Goal: Task Accomplishment & Management: Manage account settings

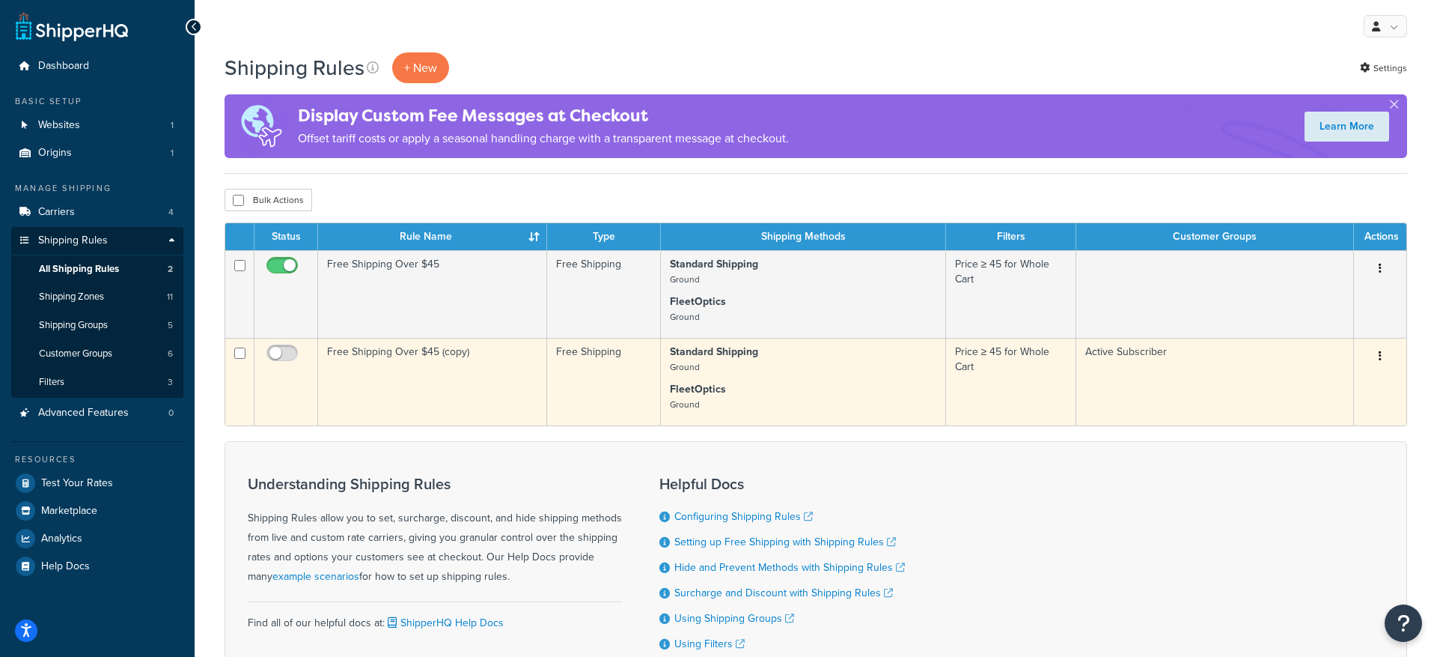
click at [1380, 359] on icon "button" at bounding box center [1380, 355] width 3 height 10
click at [1324, 389] on link "Edit" at bounding box center [1331, 384] width 118 height 31
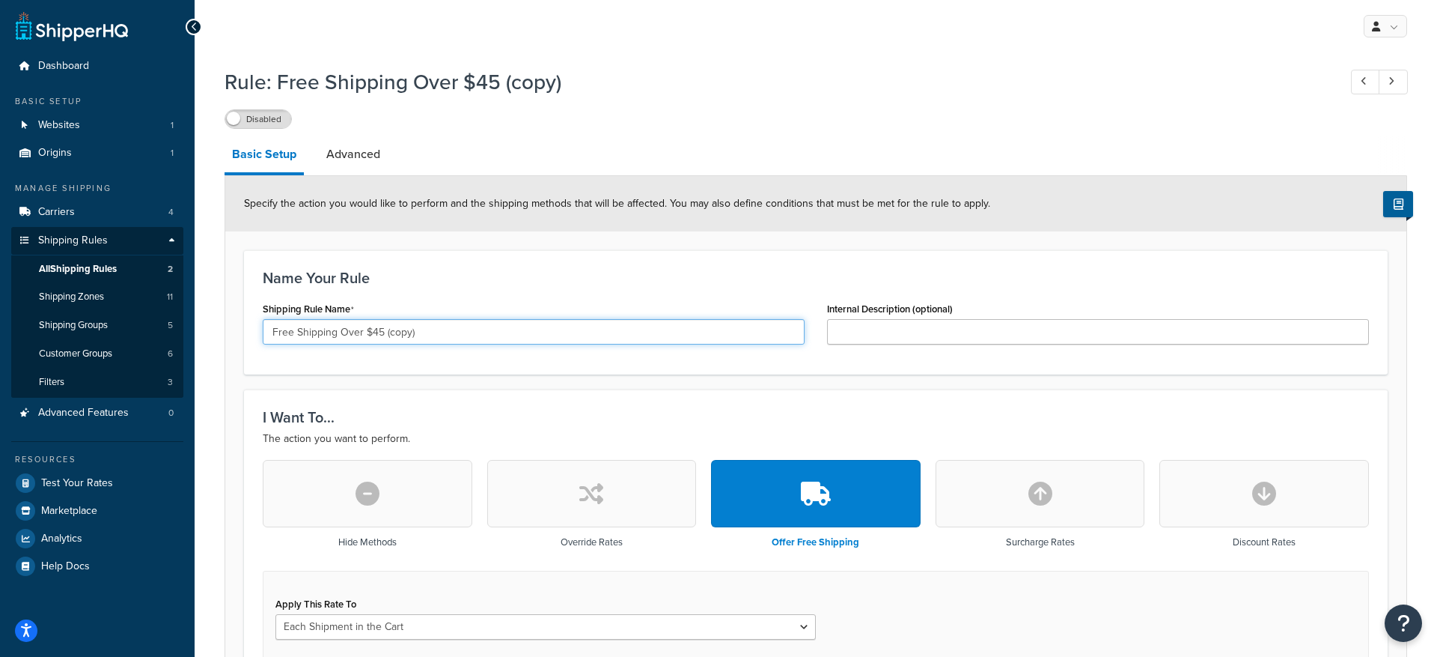
drag, startPoint x: 444, startPoint y: 333, endPoint x: 395, endPoint y: 335, distance: 49.4
click at [443, 333] on input "Free Shipping Over $45 (copy)" at bounding box center [534, 331] width 542 height 25
drag, startPoint x: 365, startPoint y: 334, endPoint x: 383, endPoint y: 333, distance: 17.2
click at [384, 334] on input "Free Shipping Over $45 (copy)" at bounding box center [534, 331] width 542 height 25
click at [382, 333] on input "Free Shipping Over $45 (copy)" at bounding box center [534, 331] width 542 height 25
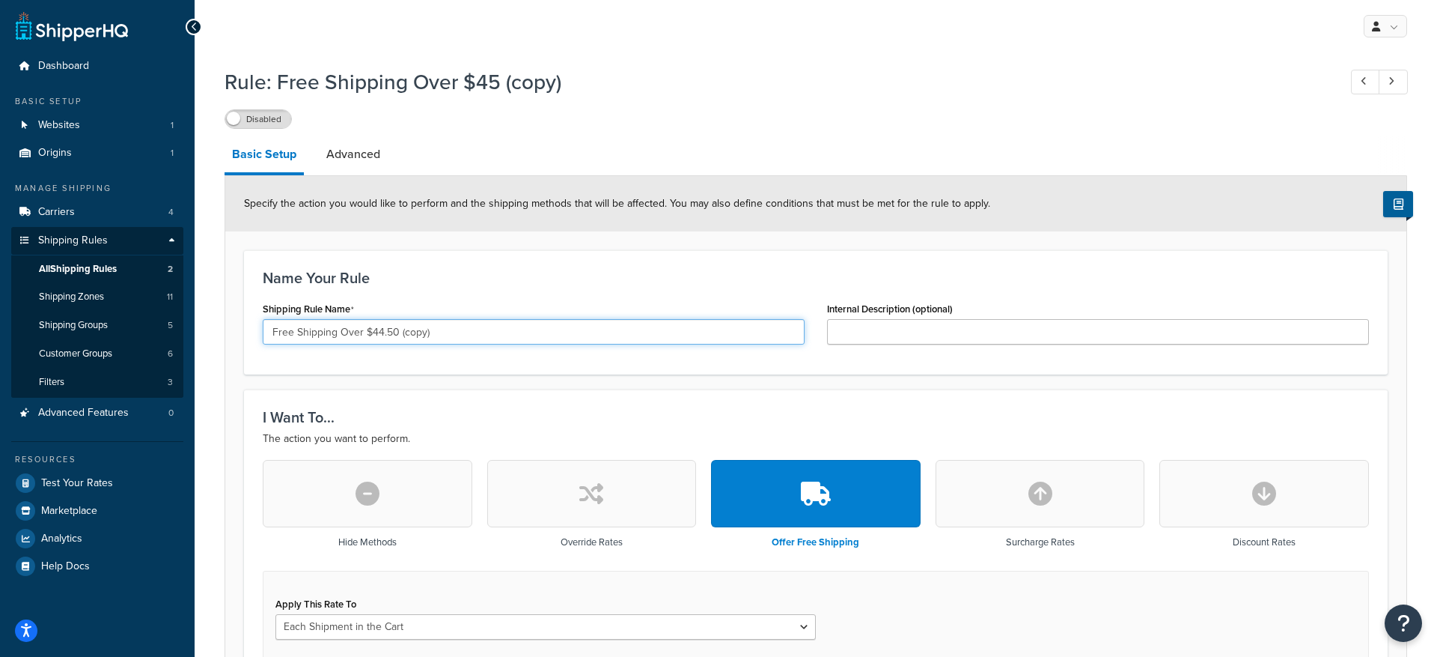
drag, startPoint x: 399, startPoint y: 332, endPoint x: 456, endPoint y: 335, distance: 57.0
click at [457, 335] on input "Free Shipping Over $44.50 (copy)" at bounding box center [534, 331] width 542 height 25
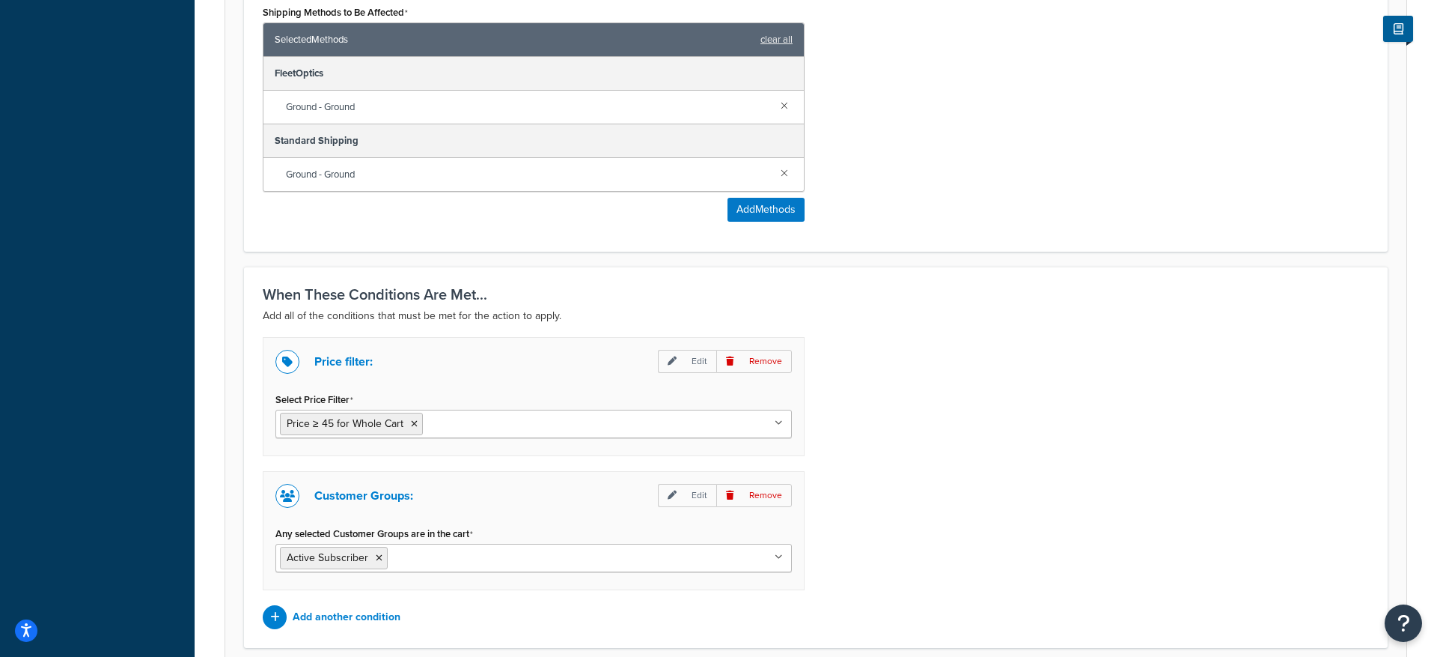
scroll to position [850, 0]
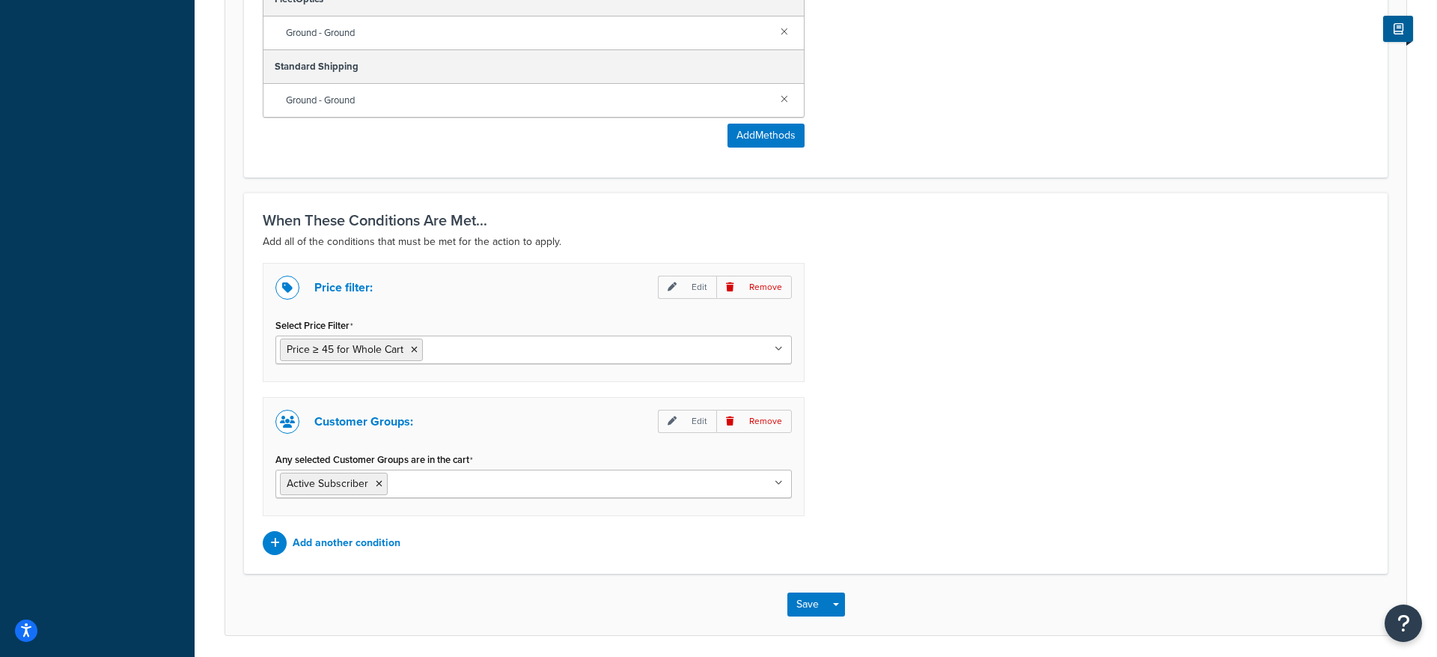
type input "Free Shipping Over $44.50"
click at [449, 351] on input "Select Price Filter" at bounding box center [493, 349] width 133 height 16
click at [703, 286] on p "Edit" at bounding box center [687, 287] width 58 height 23
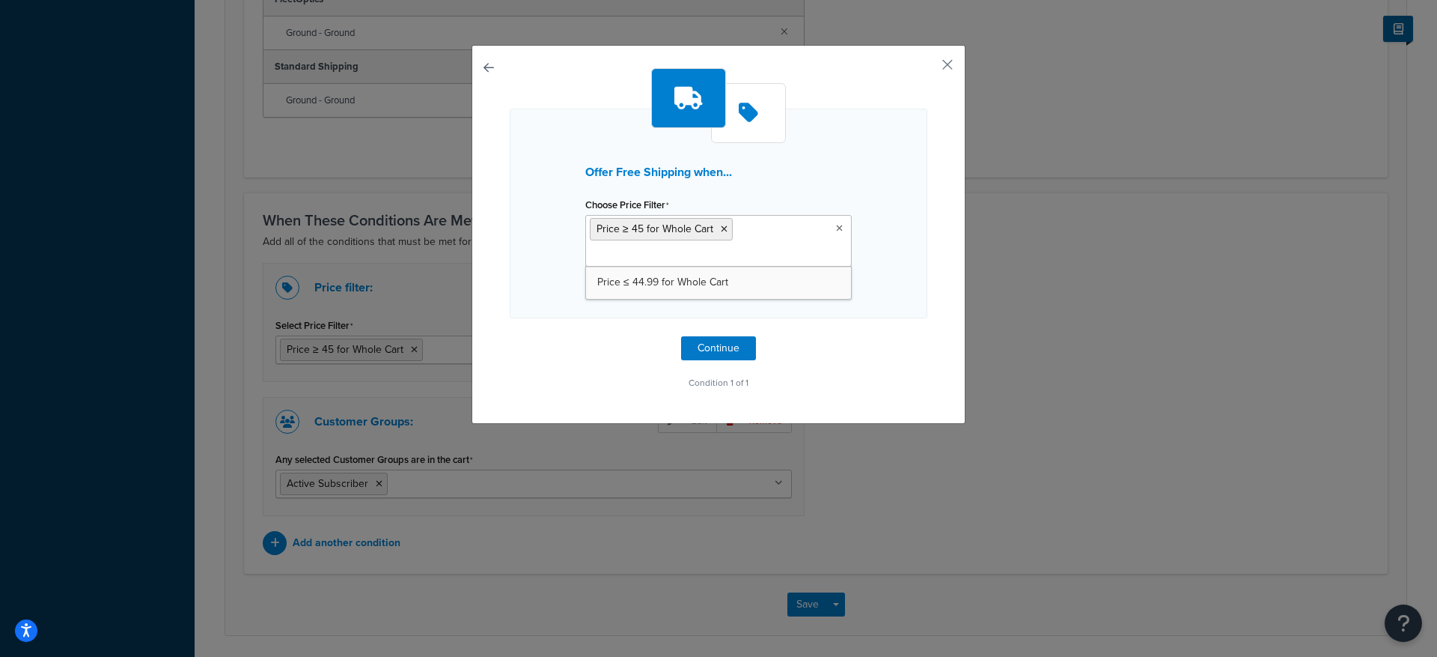
click at [684, 249] on input "Choose Price Filter" at bounding box center [656, 255] width 133 height 16
click at [743, 121] on icon at bounding box center [748, 113] width 19 height 22
click at [677, 290] on p "I want to create a new Price Filter" at bounding box center [718, 288] width 267 height 21
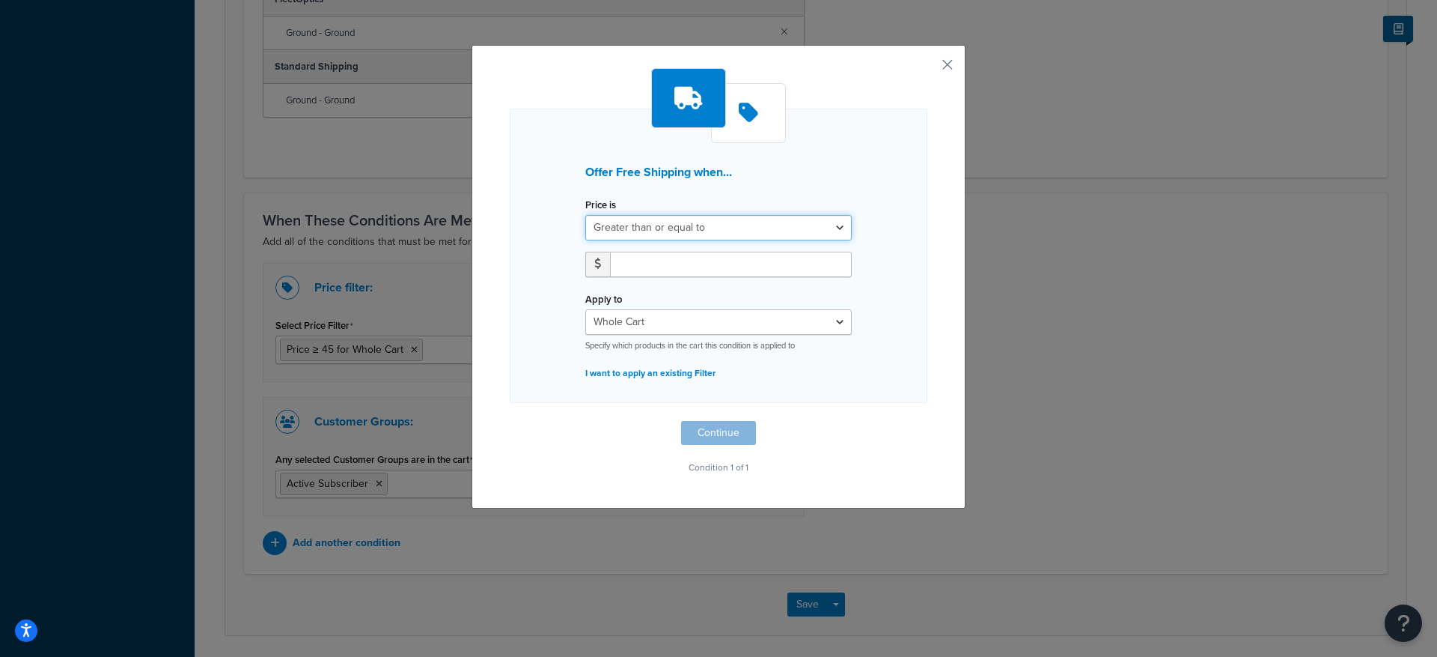
click at [664, 229] on select "Greater than or equal to Between or equal to Less than or equal to" at bounding box center [718, 227] width 267 height 25
click at [585, 215] on select "Greater than or equal to Between or equal to Less than or equal to" at bounding box center [718, 227] width 267 height 25
click at [657, 250] on div "Price is Greater than or equal to Between or equal to Less than or equal to" at bounding box center [718, 241] width 289 height 94
click at [660, 261] on input "number" at bounding box center [731, 264] width 242 height 25
type input "44.50"
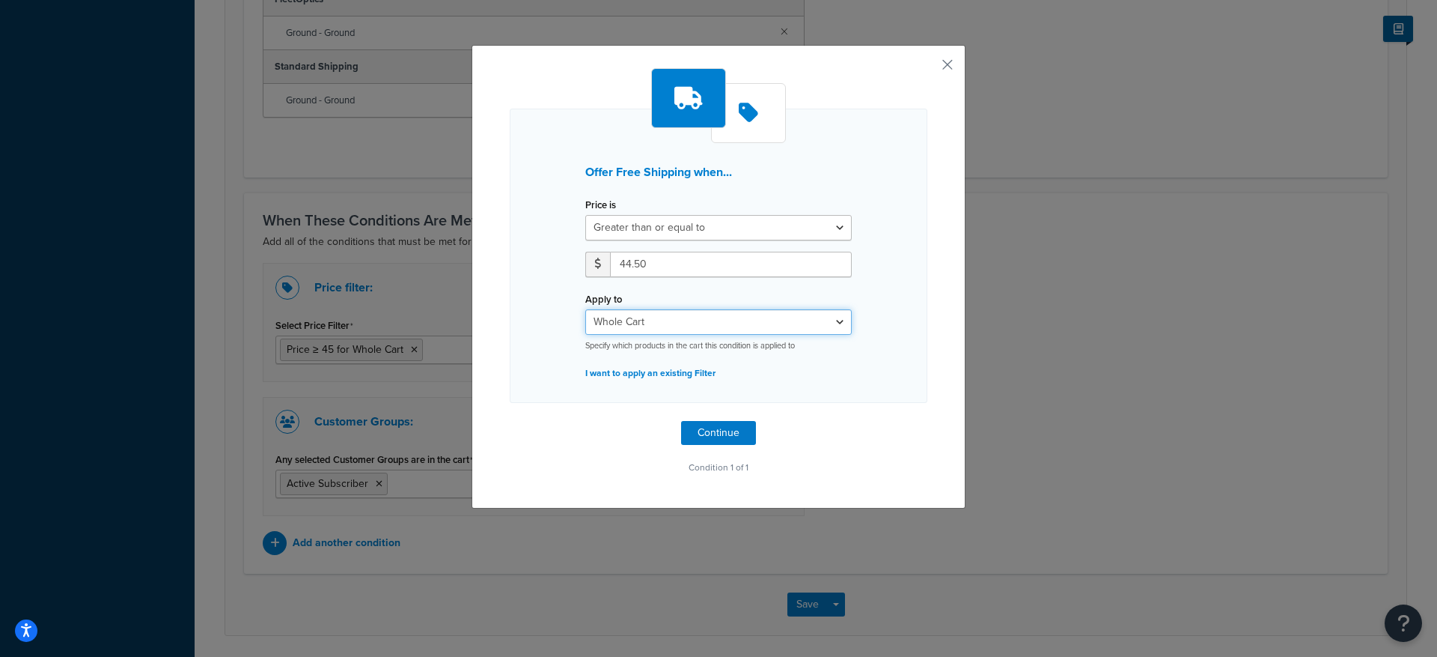
click at [684, 329] on select "Whole Cart Everything in Shipping Group Everything at Origin Each Item within S…" at bounding box center [718, 321] width 267 height 25
click at [585, 309] on select "Whole Cart Everything in Shipping Group Everything at Origin Each Item within S…" at bounding box center [718, 321] width 267 height 25
click at [717, 436] on button "Continue" at bounding box center [718, 433] width 75 height 24
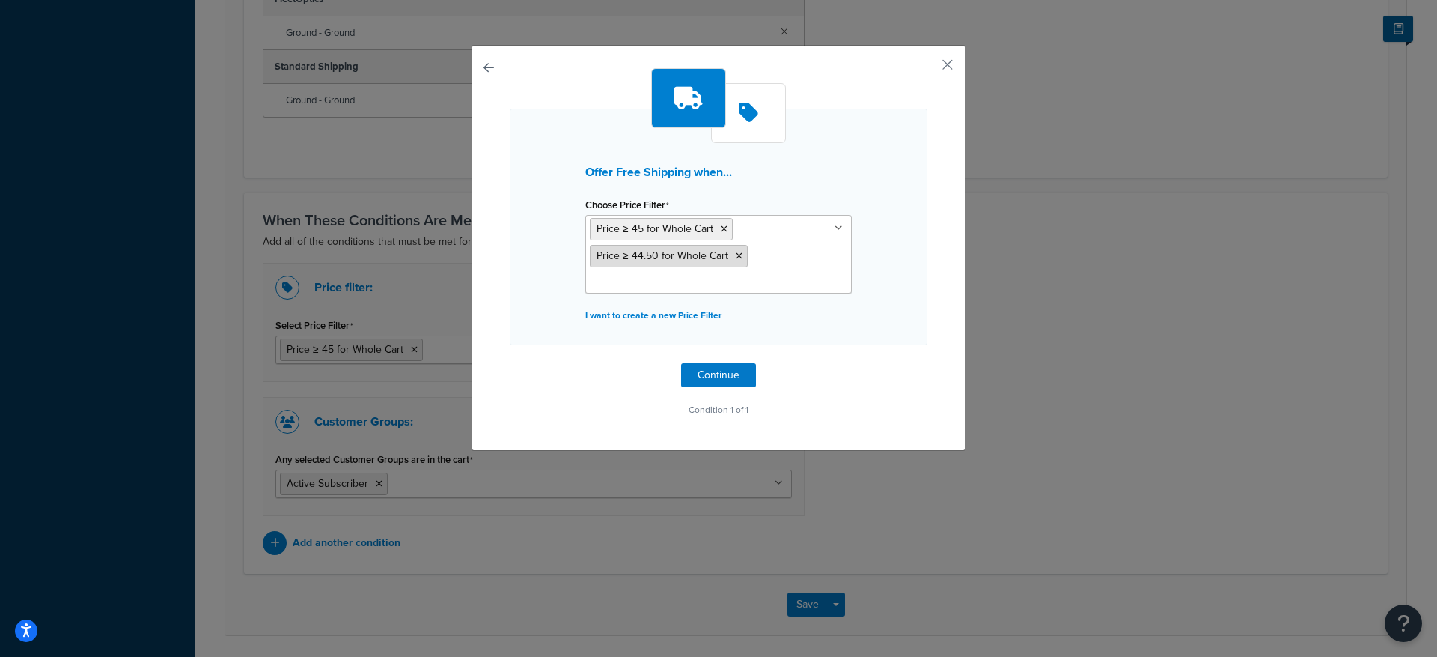
click at [725, 229] on icon at bounding box center [724, 229] width 7 height 9
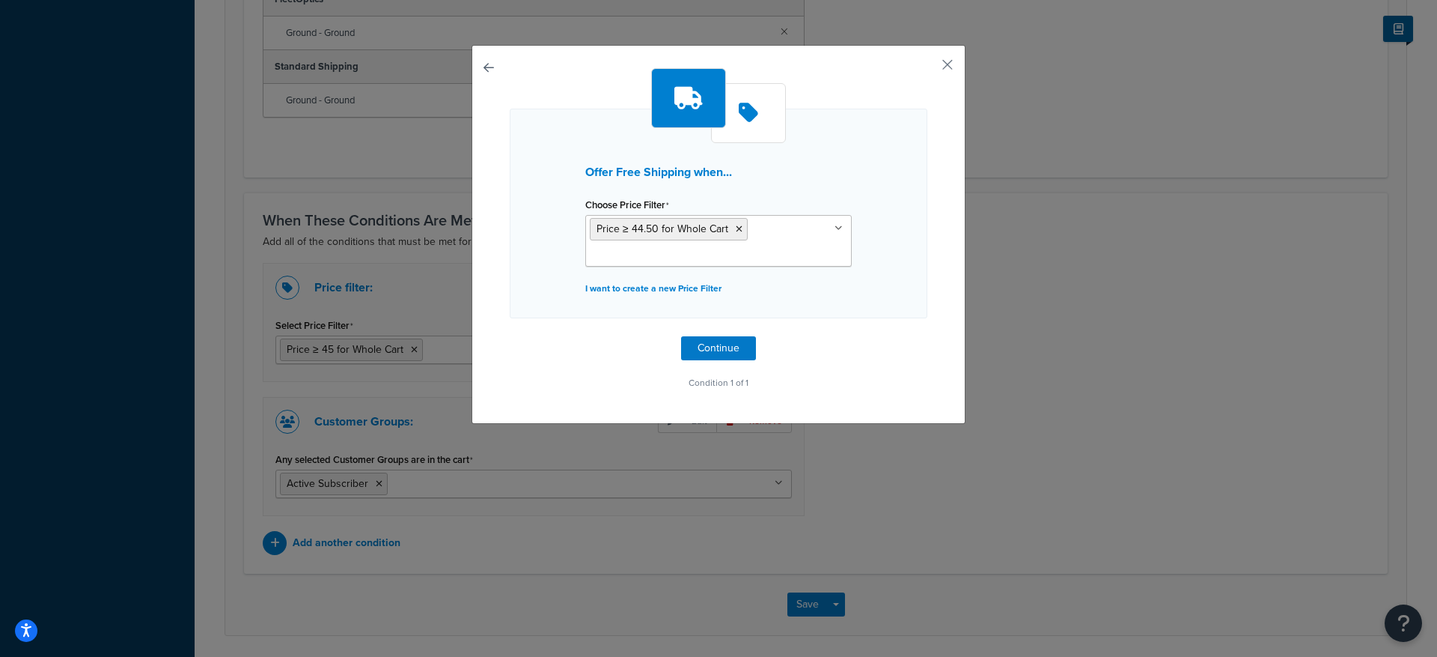
drag, startPoint x: 847, startPoint y: 358, endPoint x: 839, endPoint y: 357, distance: 7.5
click at [847, 359] on div "Offer Free Shipping when... Choose Price Filter Price ≥ 44.50 for Whole Cart Pr…" at bounding box center [719, 230] width 418 height 325
click at [728, 353] on button "Continue" at bounding box center [718, 348] width 75 height 24
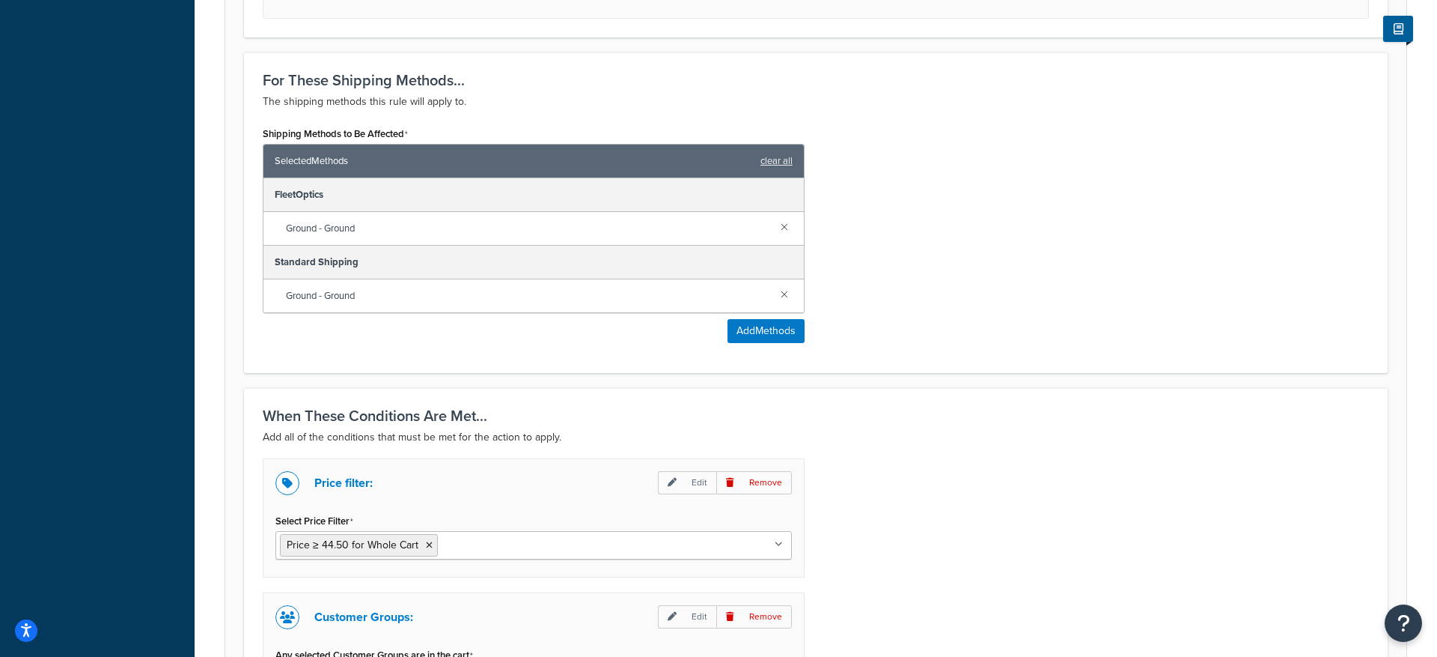
scroll to position [198, 0]
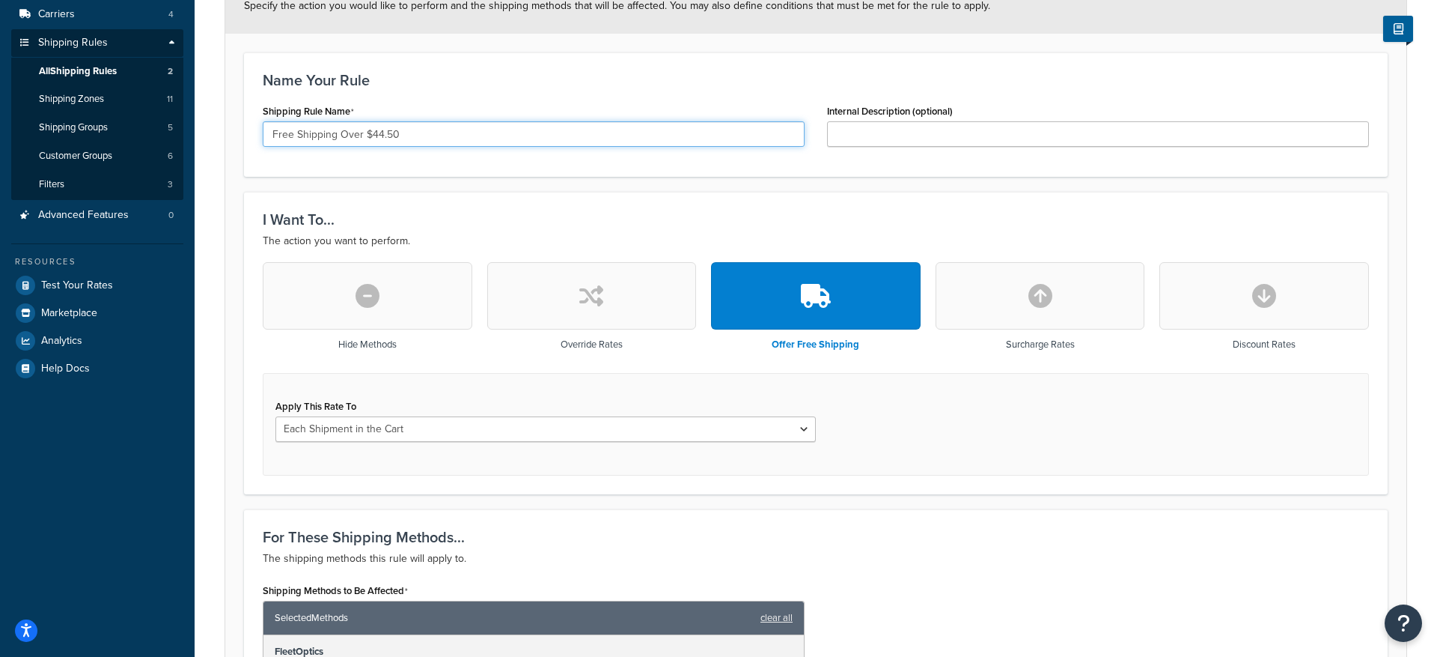
click at [299, 136] on input "Free Shipping Over $44.50" at bounding box center [534, 133] width 542 height 25
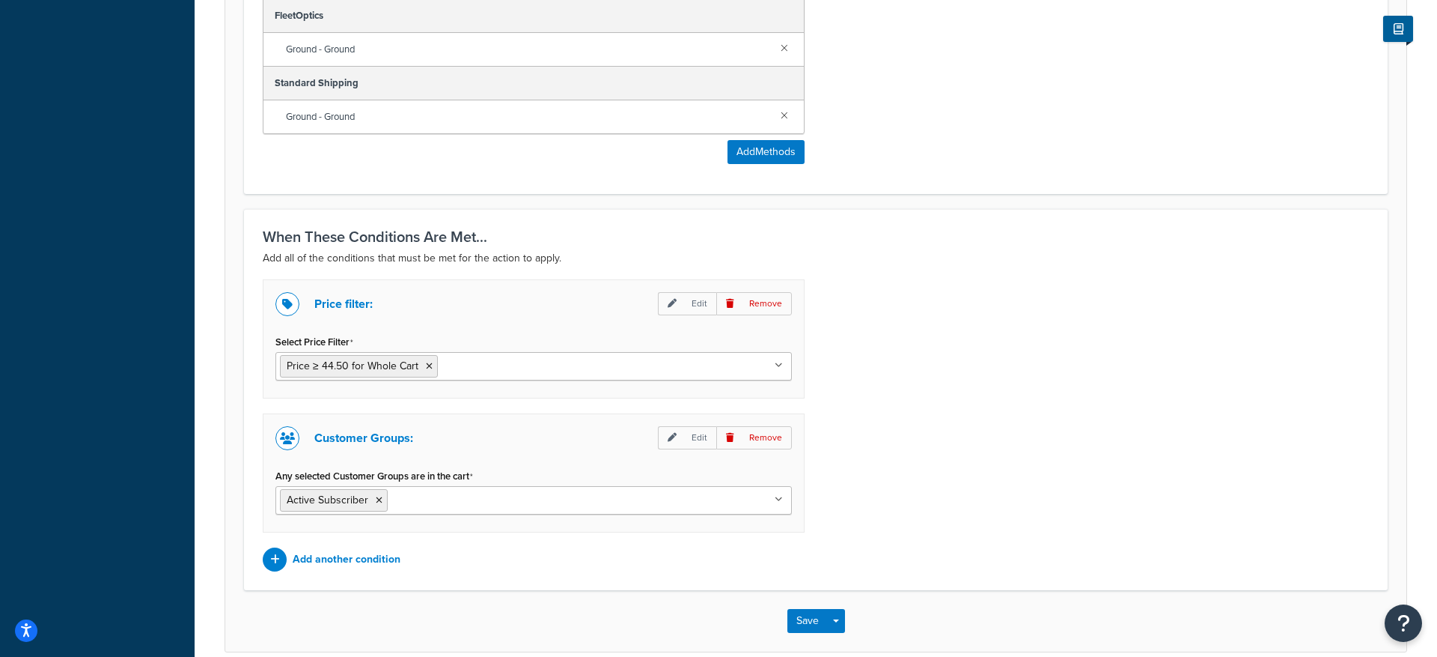
scroll to position [904, 0]
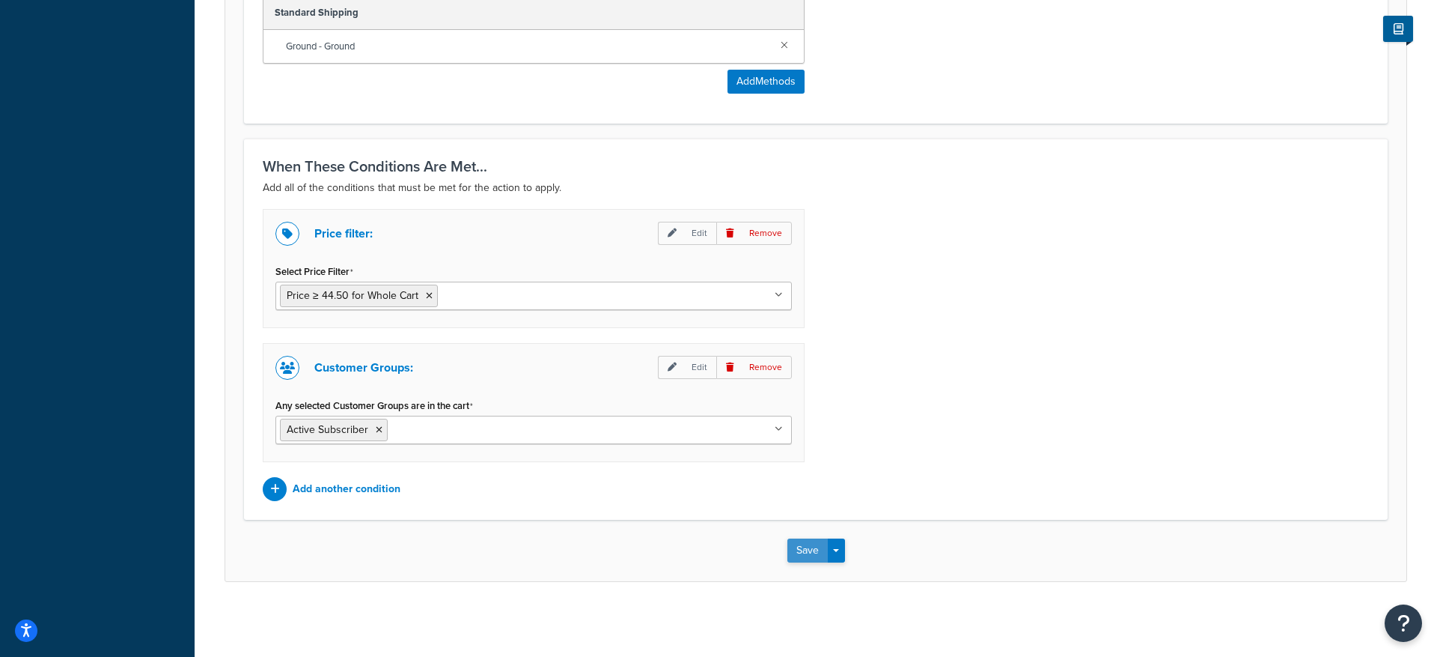
type input "Free Subscription Shipping Over $44.50"
click at [800, 553] on button "Save" at bounding box center [808, 550] width 40 height 24
